Goal: Navigation & Orientation: Find specific page/section

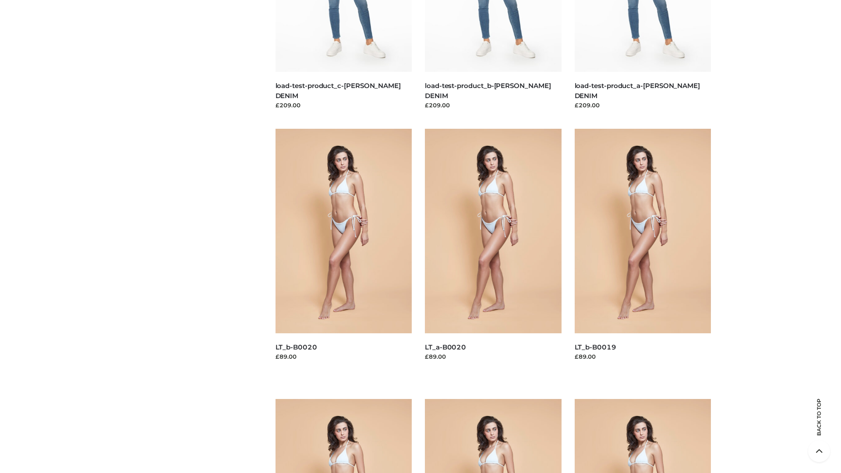
scroll to position [2308, 0]
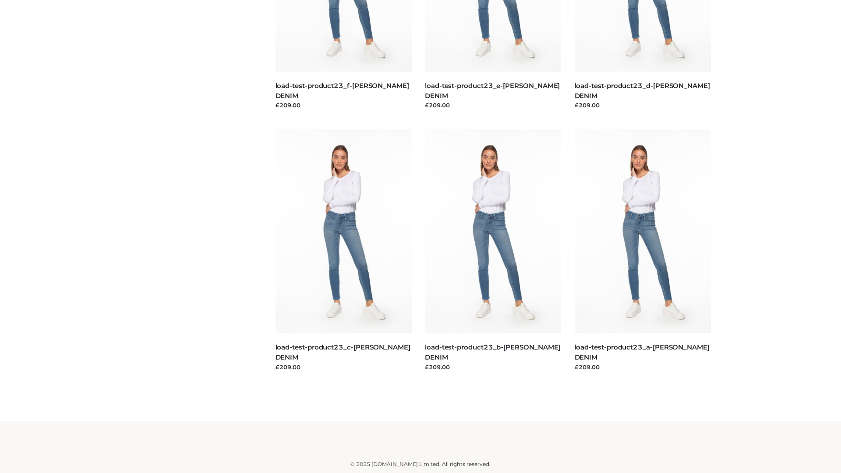
scroll to position [713, 0]
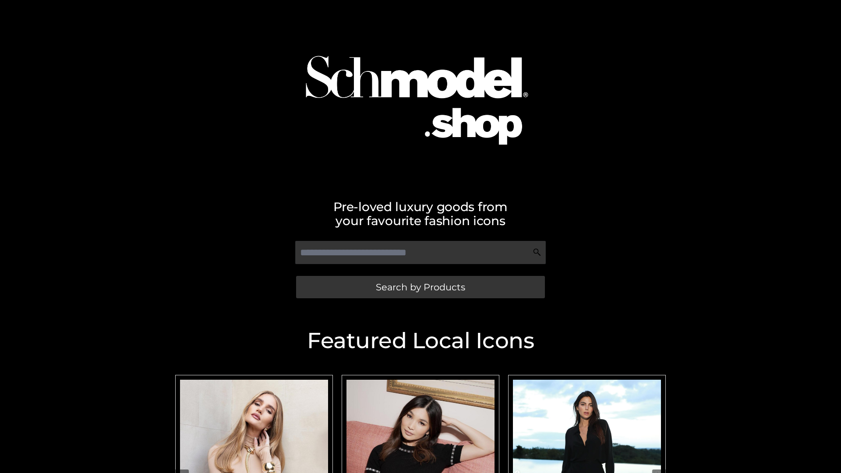
click at [420, 287] on span "Search by Products" at bounding box center [420, 286] width 89 height 9
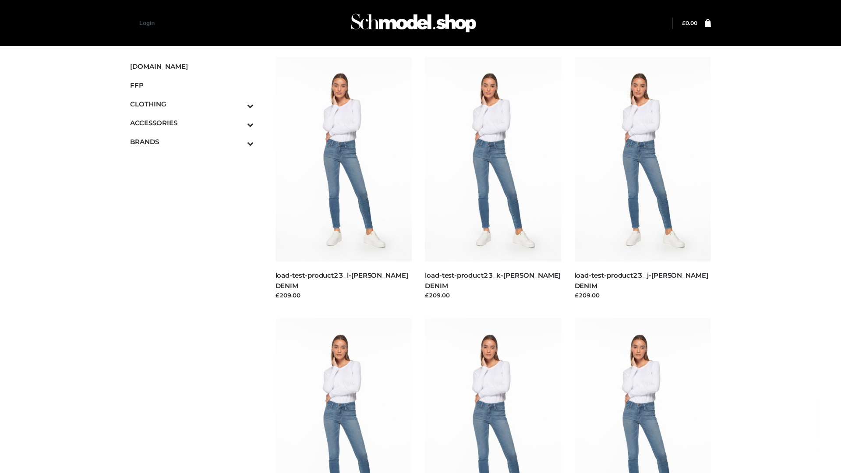
scroll to position [713, 0]
